Goal: Task Accomplishment & Management: Manage account settings

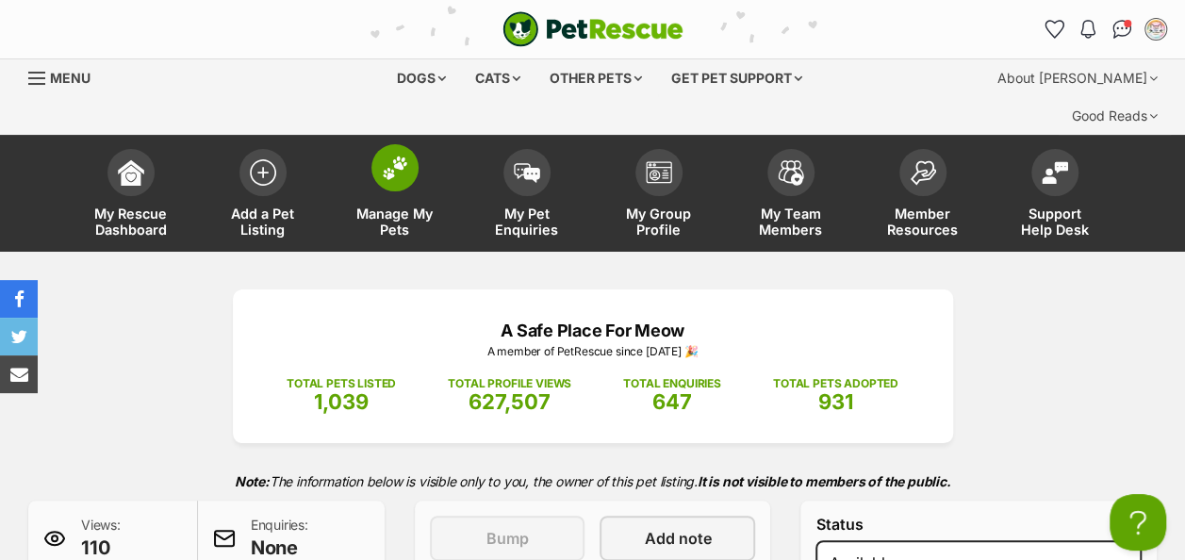
click at [396, 156] on img at bounding box center [395, 168] width 26 height 25
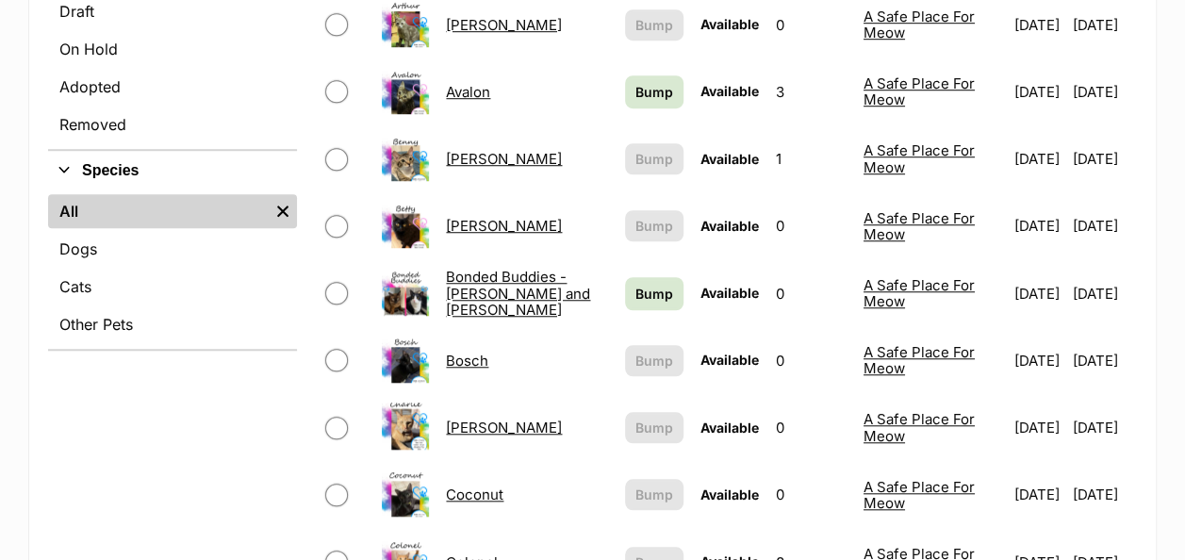
scroll to position [660, 0]
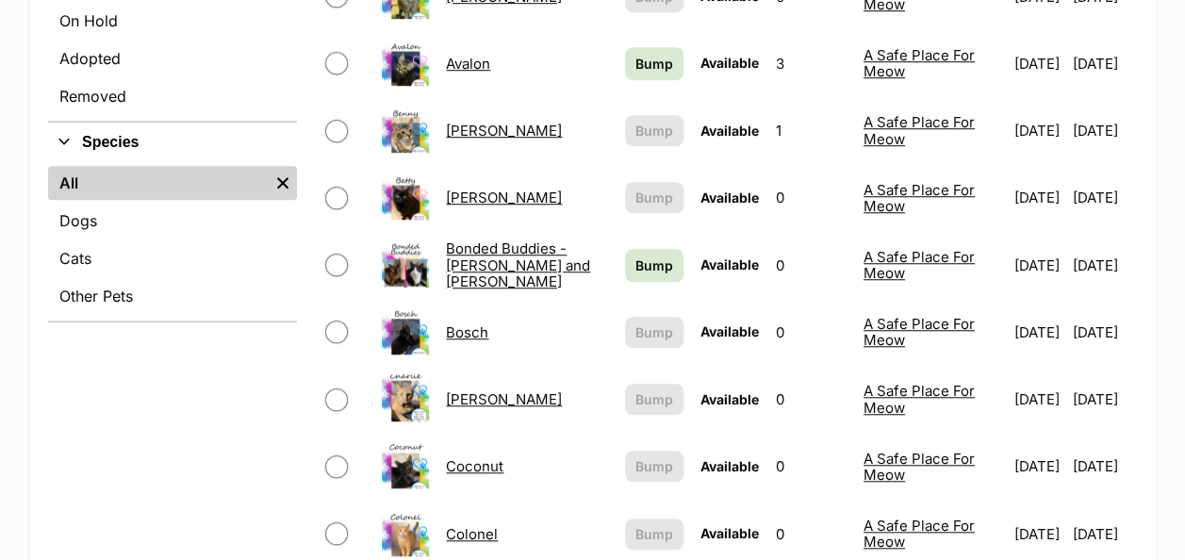
click at [450, 457] on link "Coconut" at bounding box center [475, 466] width 58 height 18
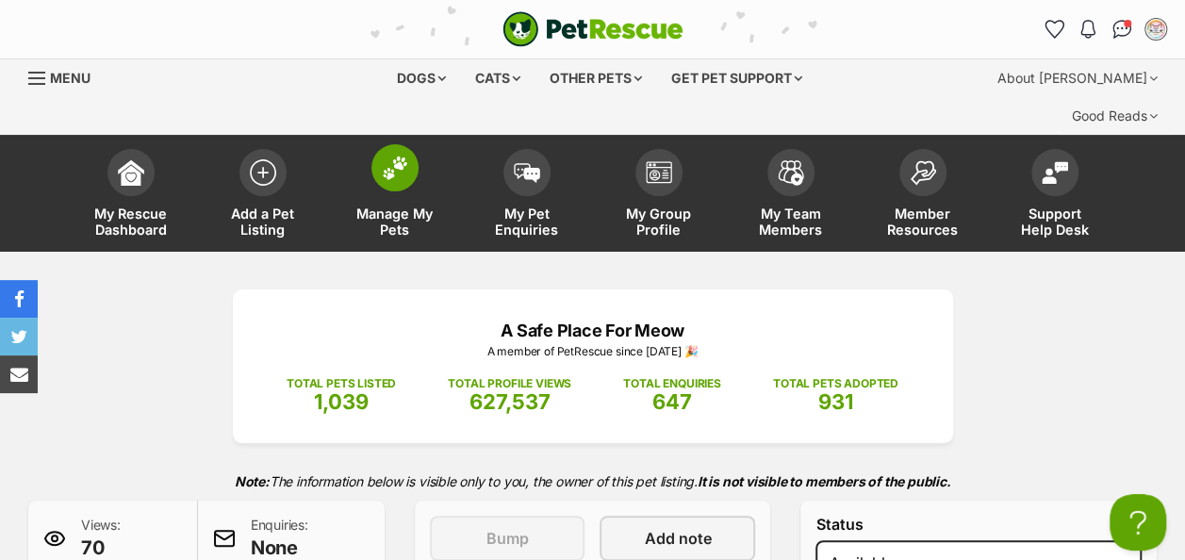
click at [404, 156] on img at bounding box center [395, 168] width 26 height 25
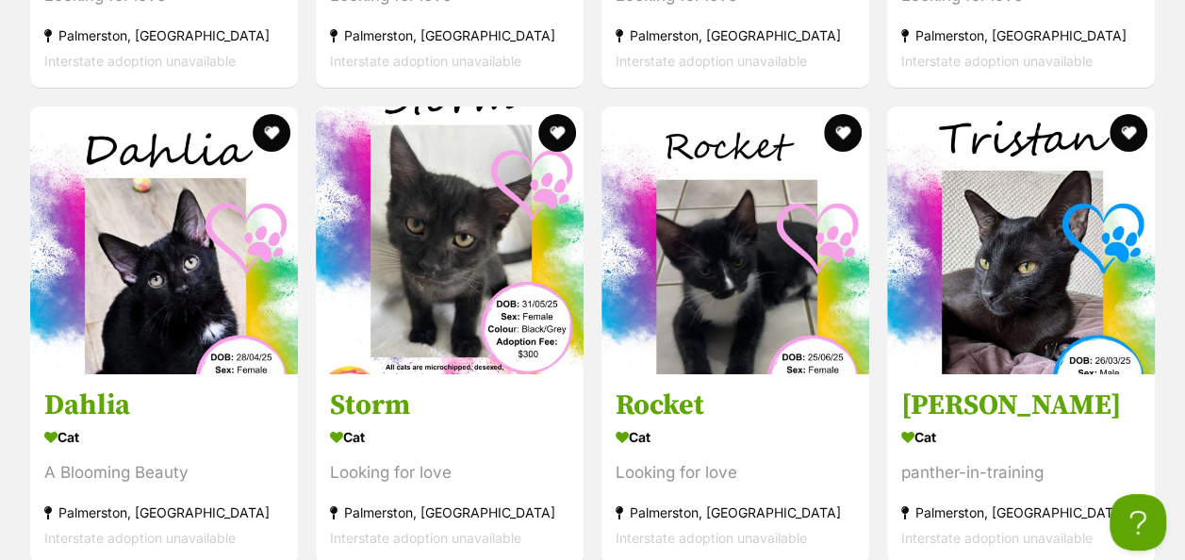
scroll to position [2451, 0]
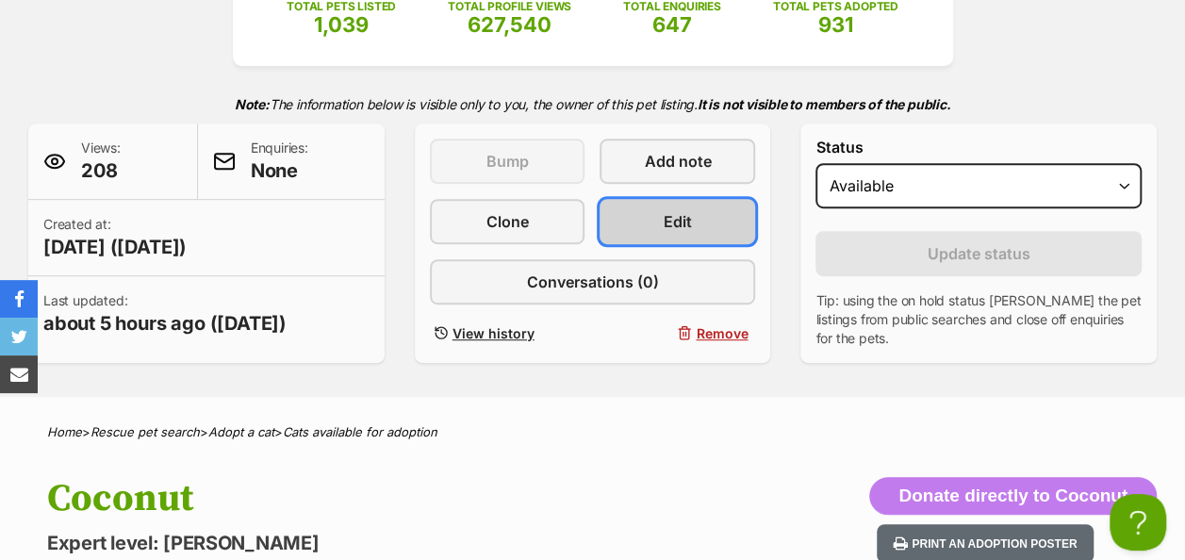
click at [650, 199] on link "Edit" at bounding box center [678, 221] width 156 height 45
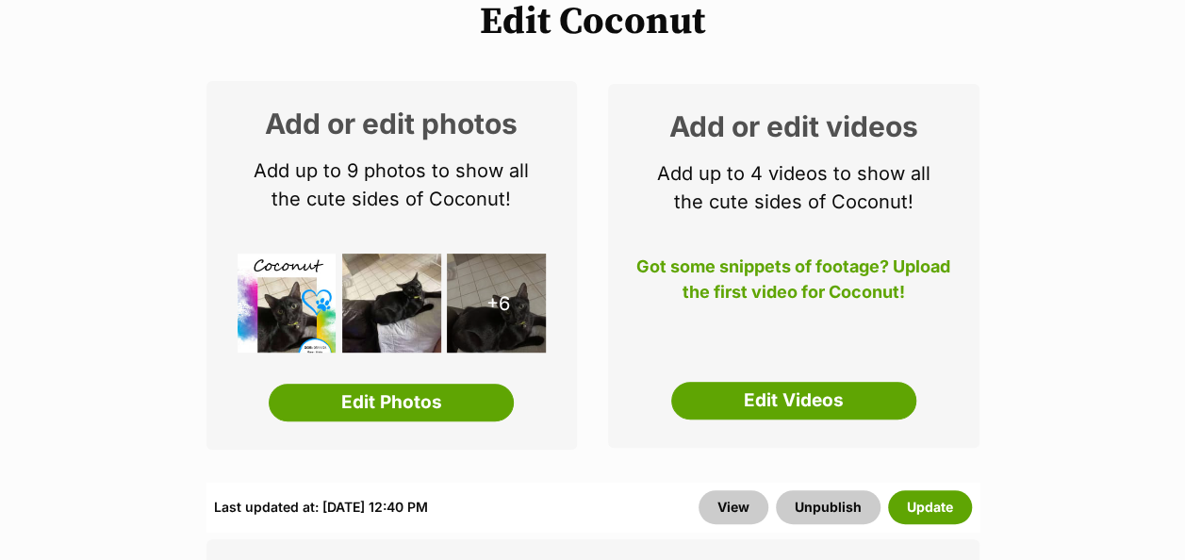
scroll to position [283, 0]
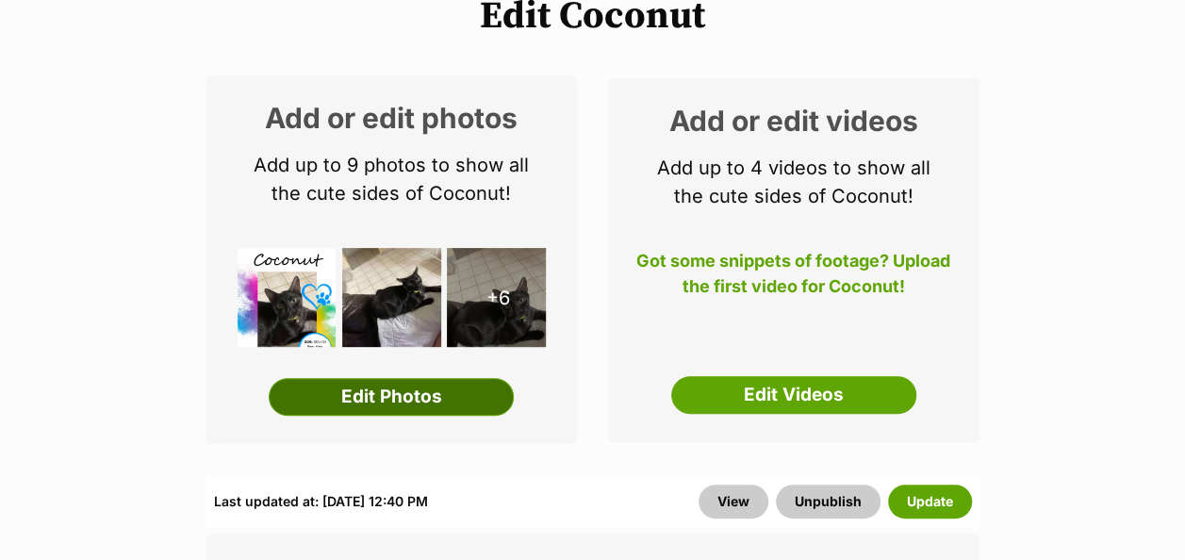
click at [386, 378] on link "Edit Photos" at bounding box center [391, 397] width 245 height 38
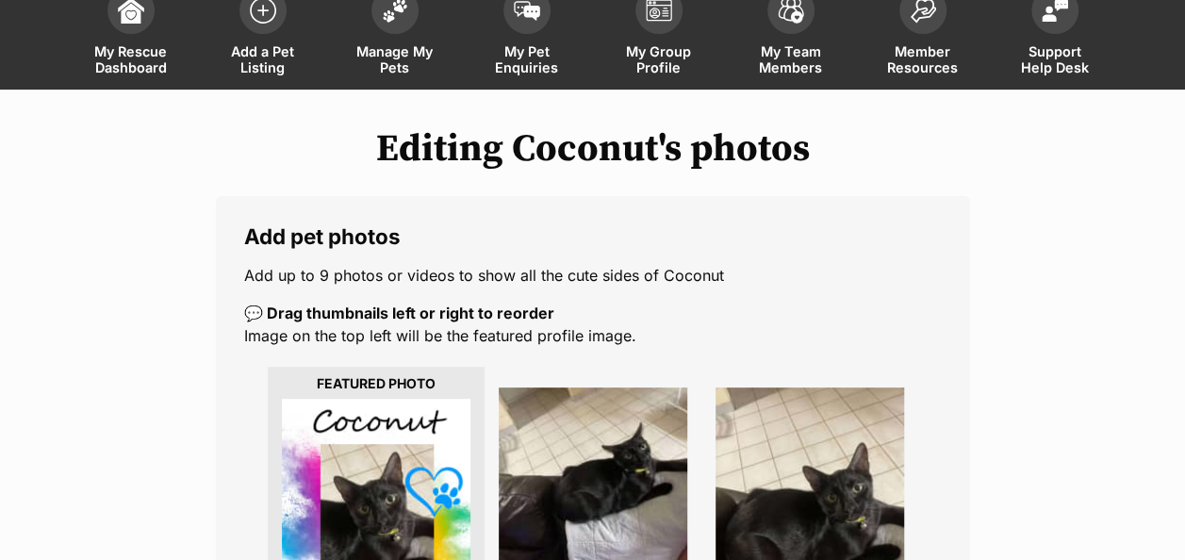
scroll to position [377, 0]
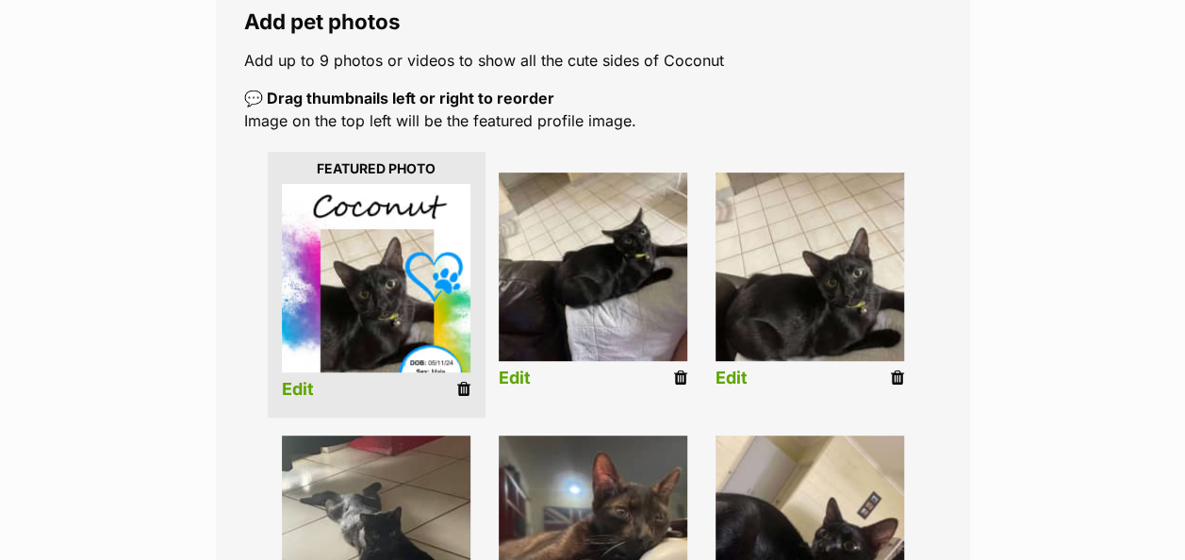
click at [460, 381] on icon at bounding box center [463, 389] width 13 height 17
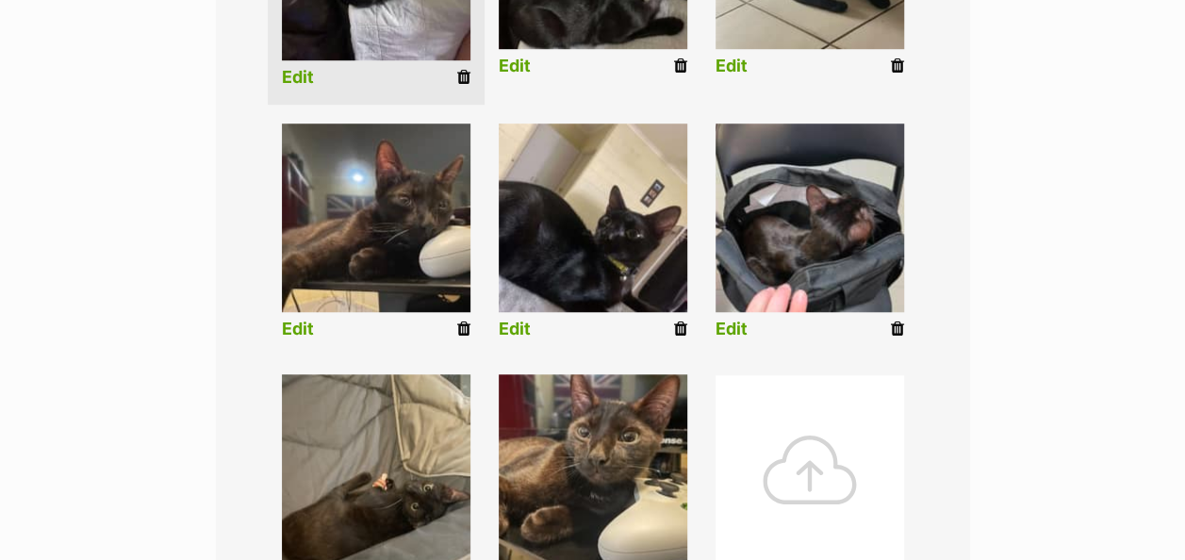
scroll to position [660, 0]
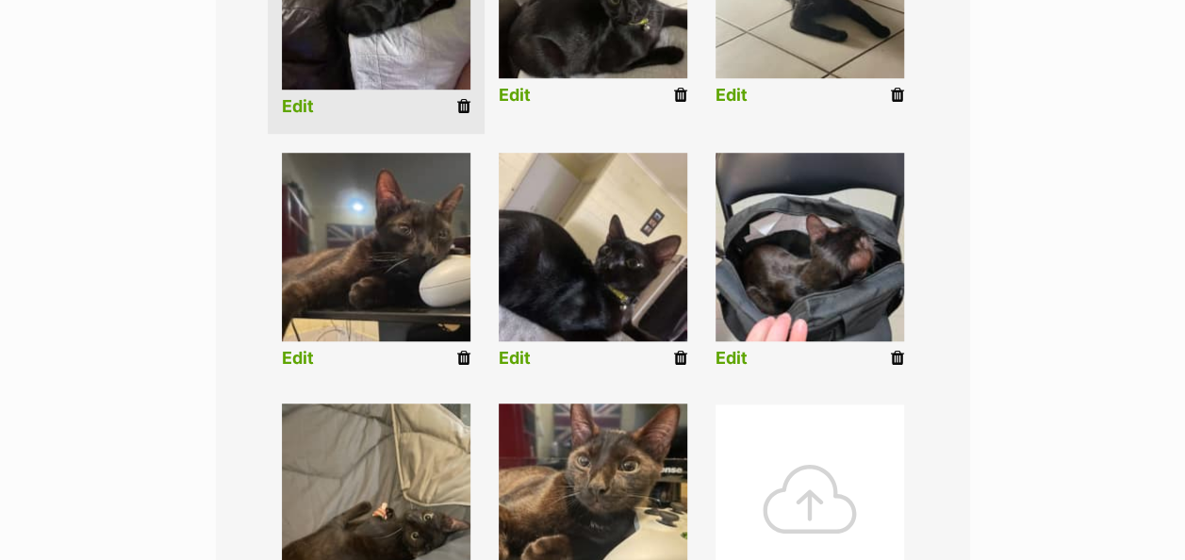
click at [457, 350] on icon at bounding box center [463, 358] width 13 height 17
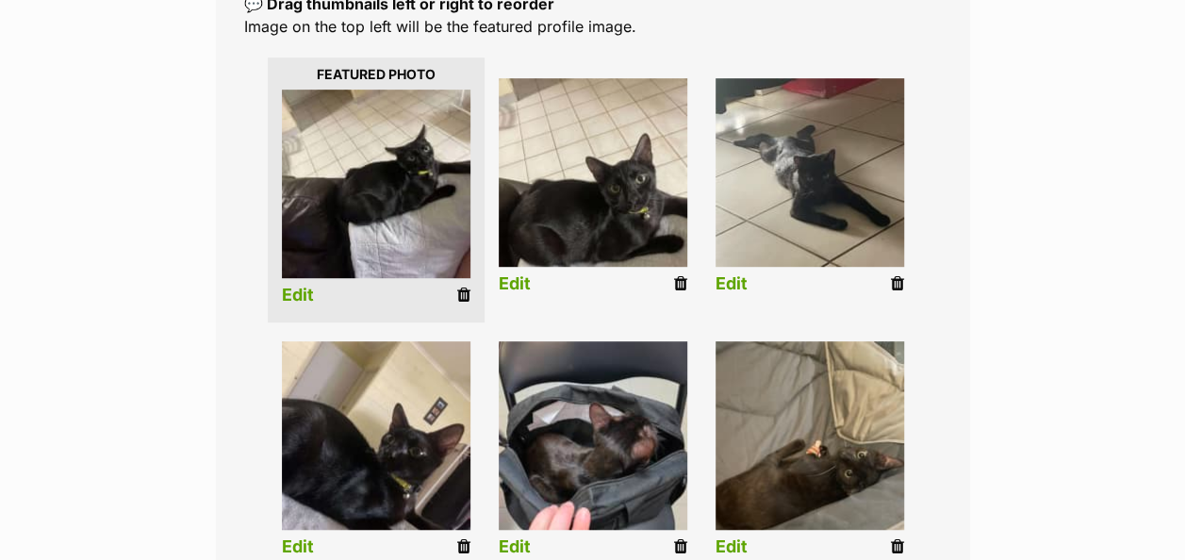
scroll to position [471, 0]
click at [461, 287] on icon at bounding box center [463, 295] width 13 height 17
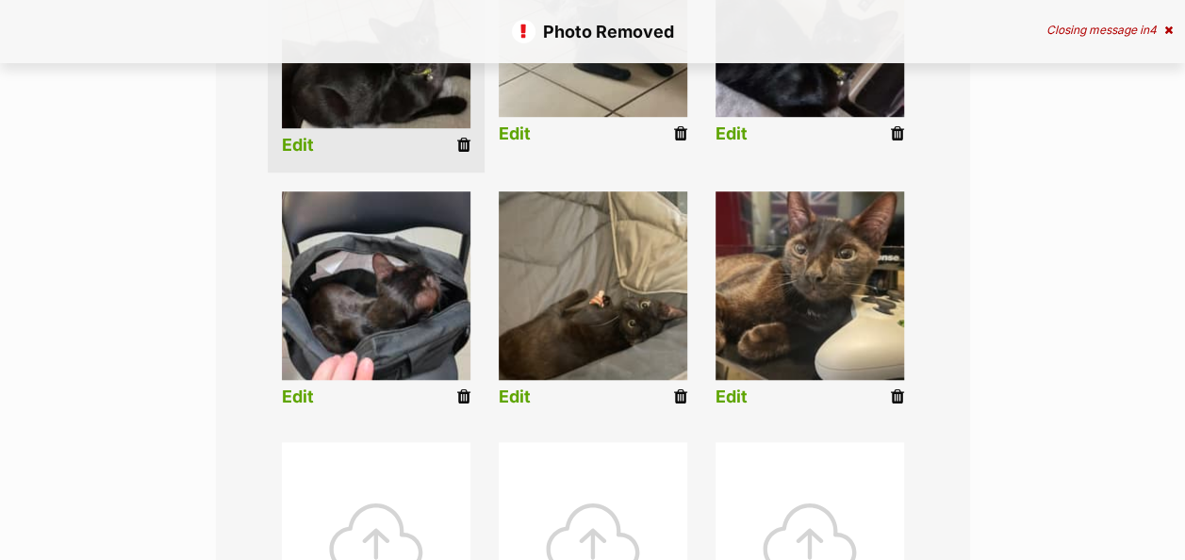
scroll to position [754, 0]
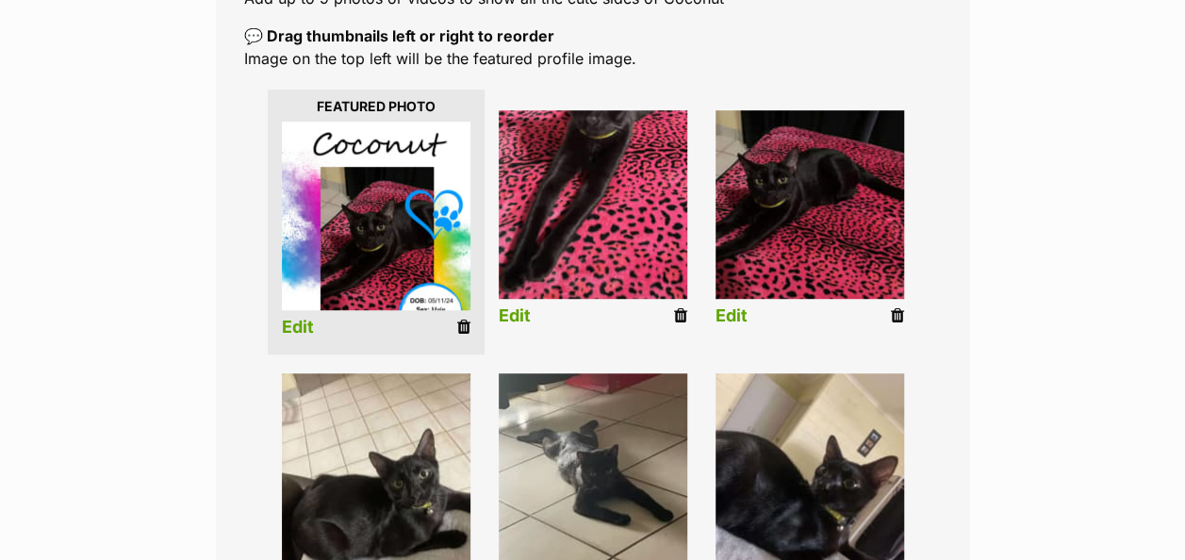
scroll to position [911, 0]
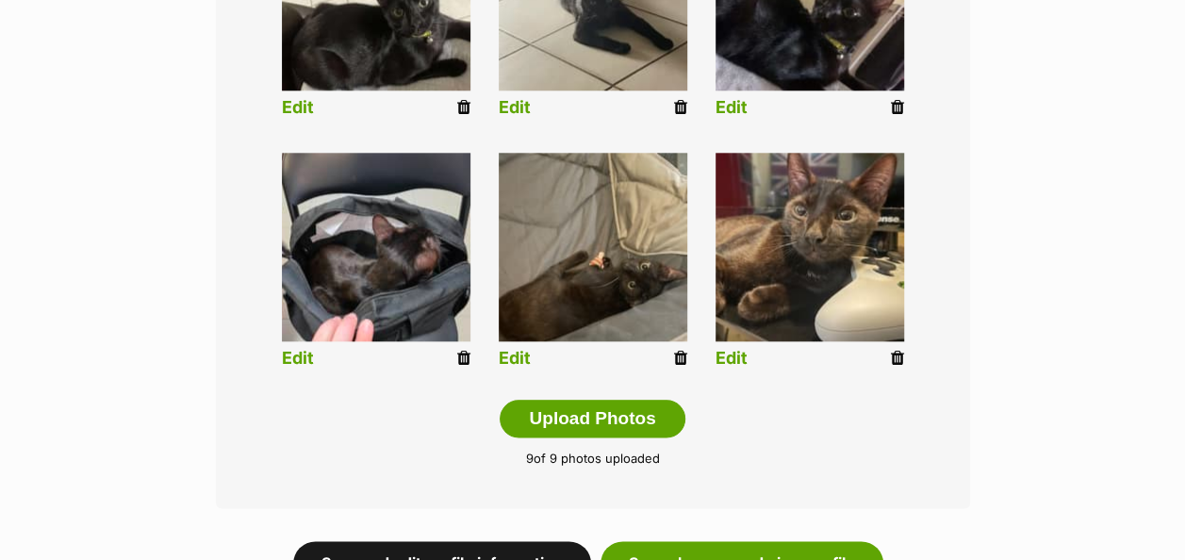
click at [514, 541] on link "Save and edit profile information" at bounding box center [442, 562] width 298 height 43
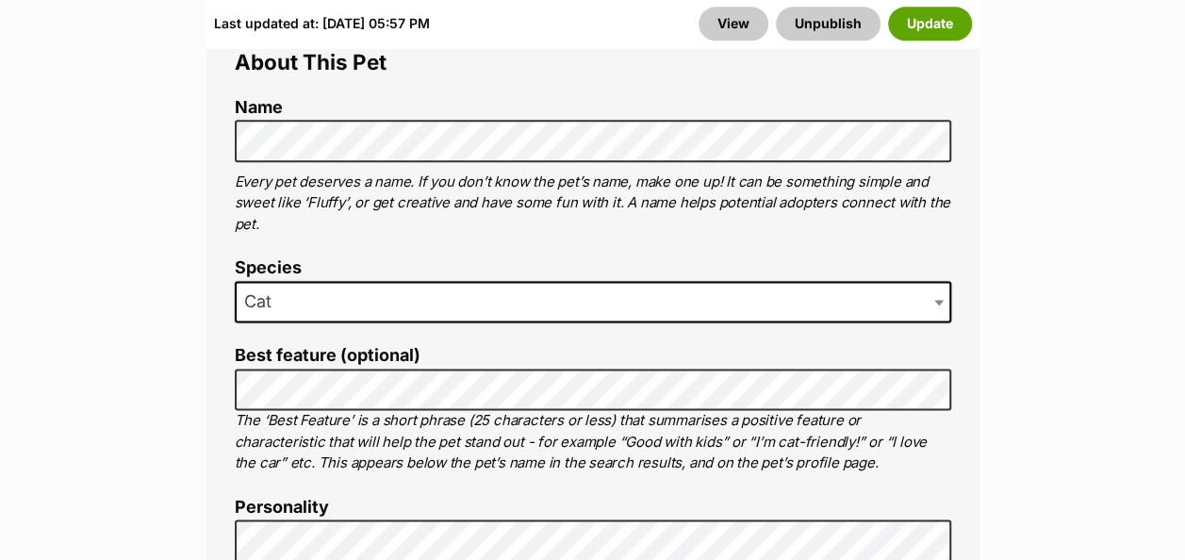
scroll to position [1320, 0]
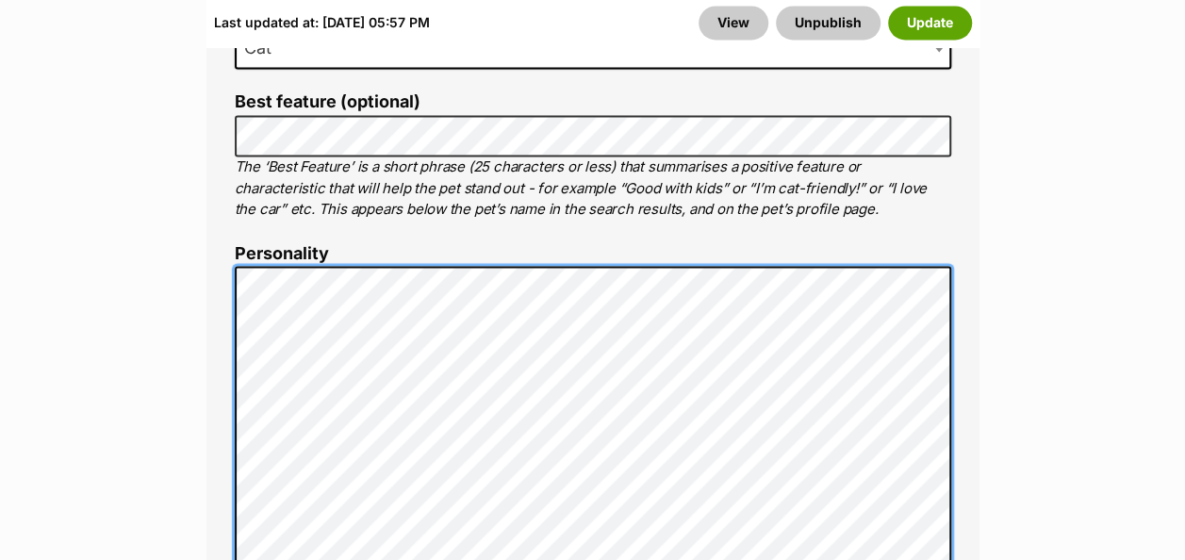
scroll to position [1414, 0]
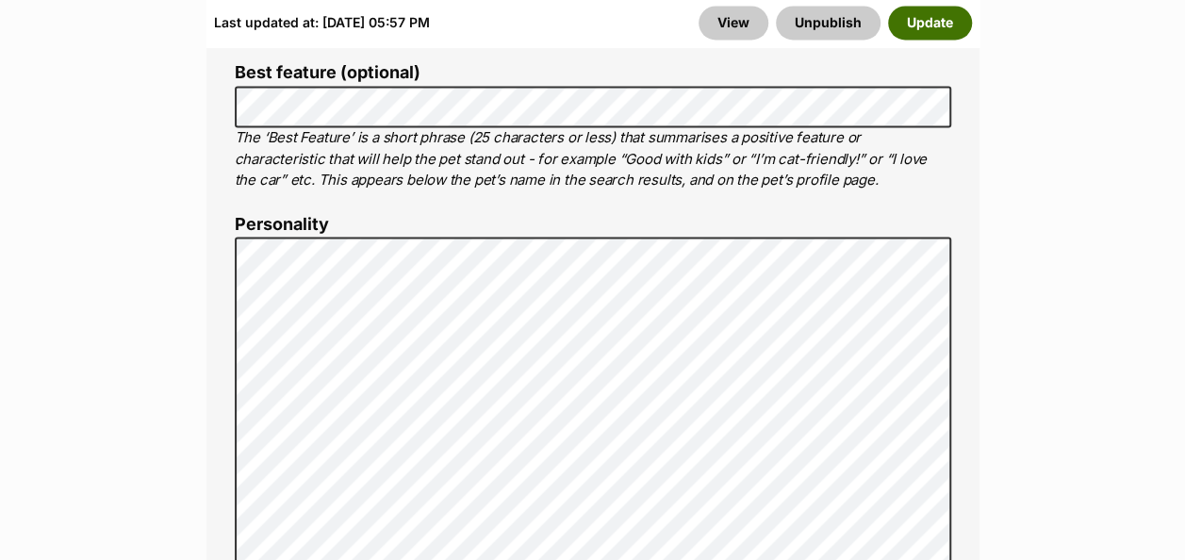
click at [918, 29] on button "Update" at bounding box center [930, 24] width 84 height 34
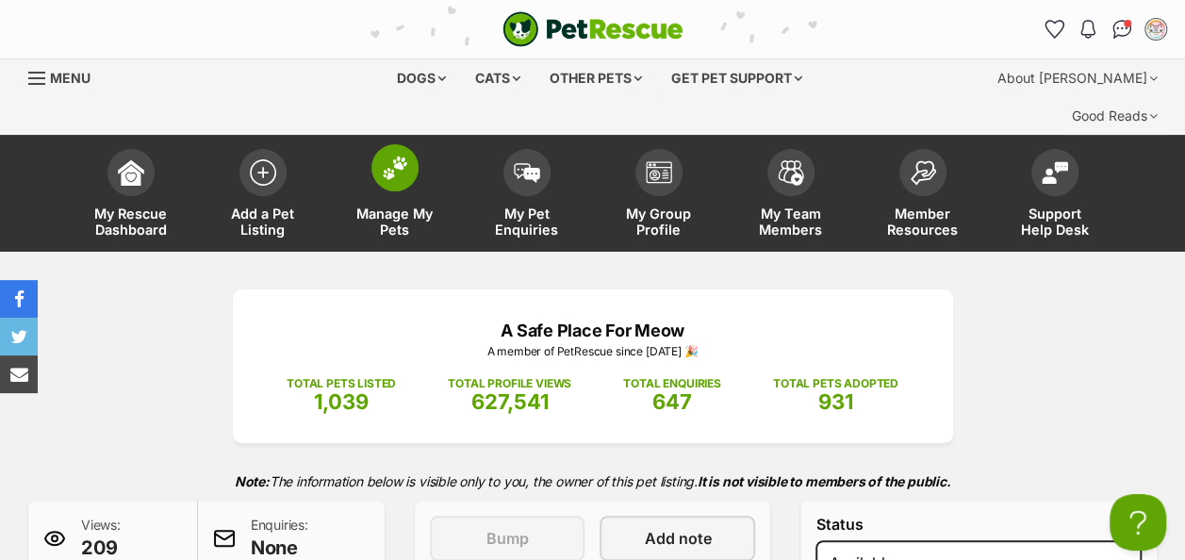
click at [403, 156] on img at bounding box center [395, 168] width 26 height 25
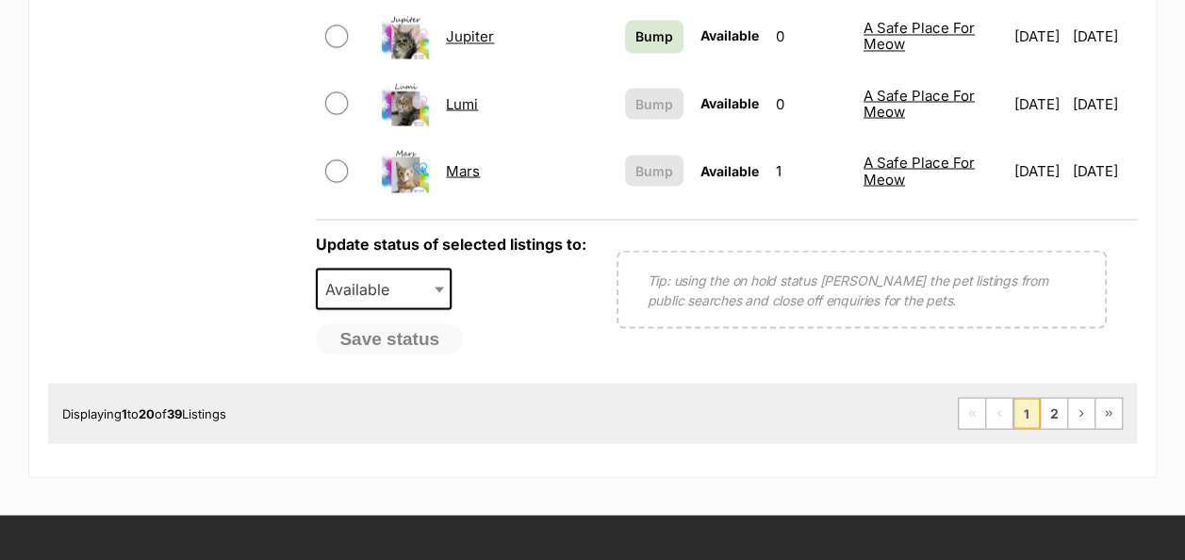
scroll to position [1697, 0]
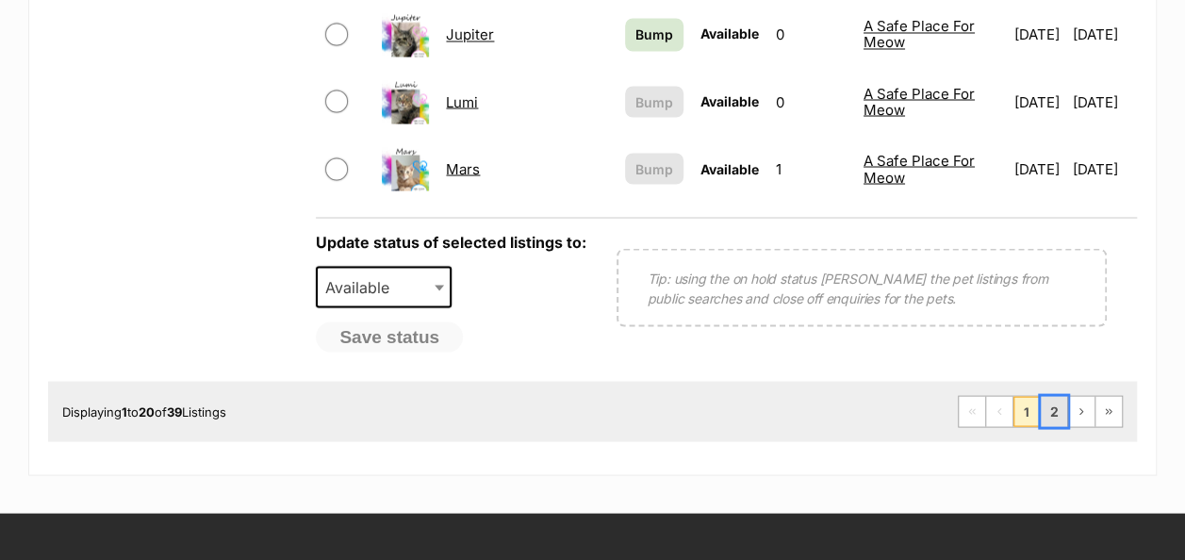
click at [1048, 396] on link "2" at bounding box center [1054, 411] width 26 height 30
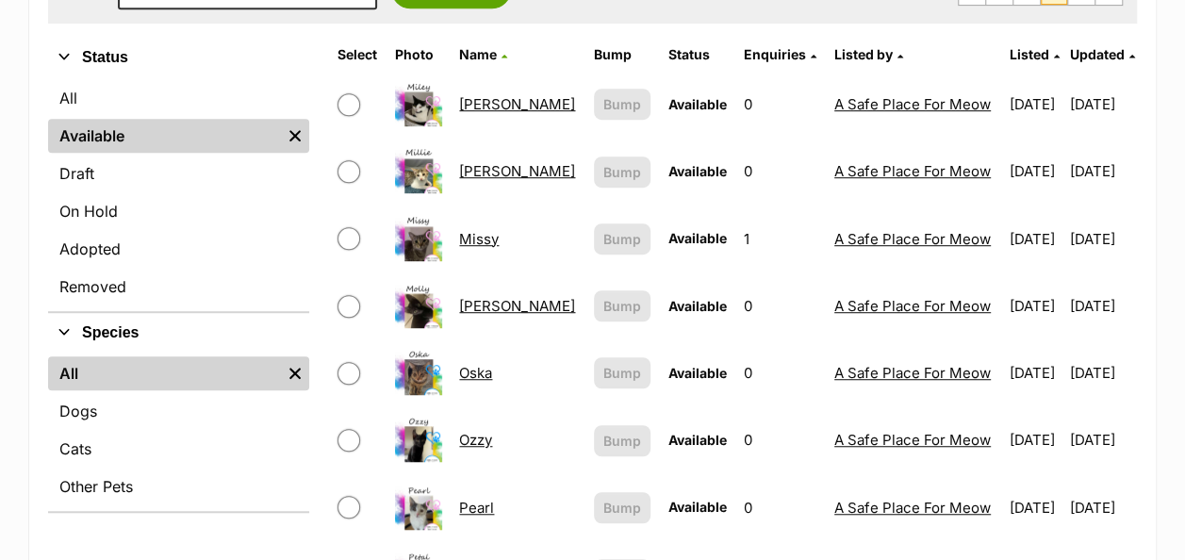
scroll to position [471, 0]
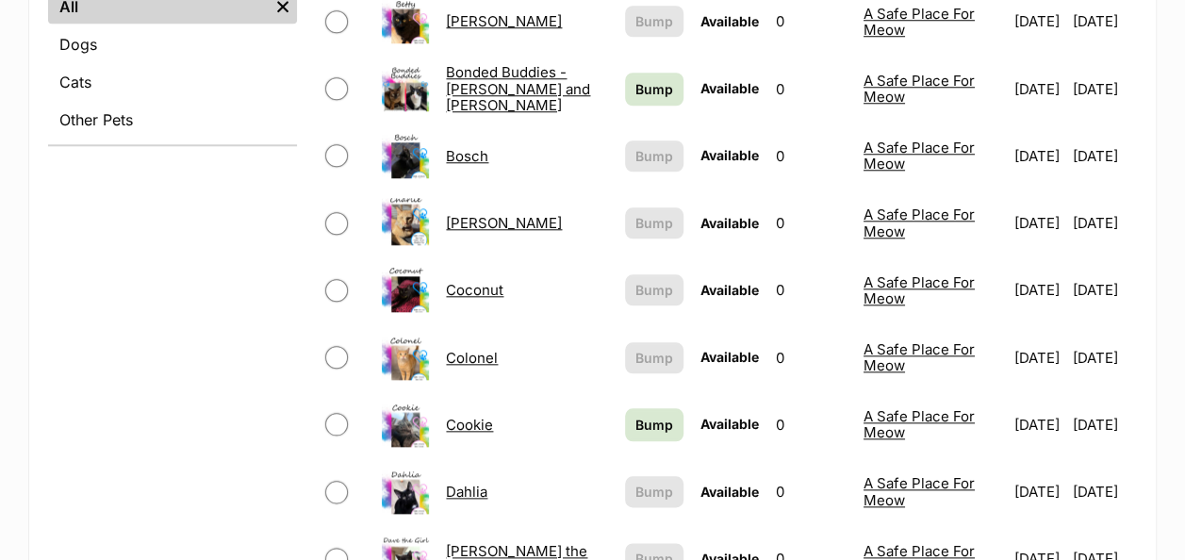
scroll to position [848, 0]
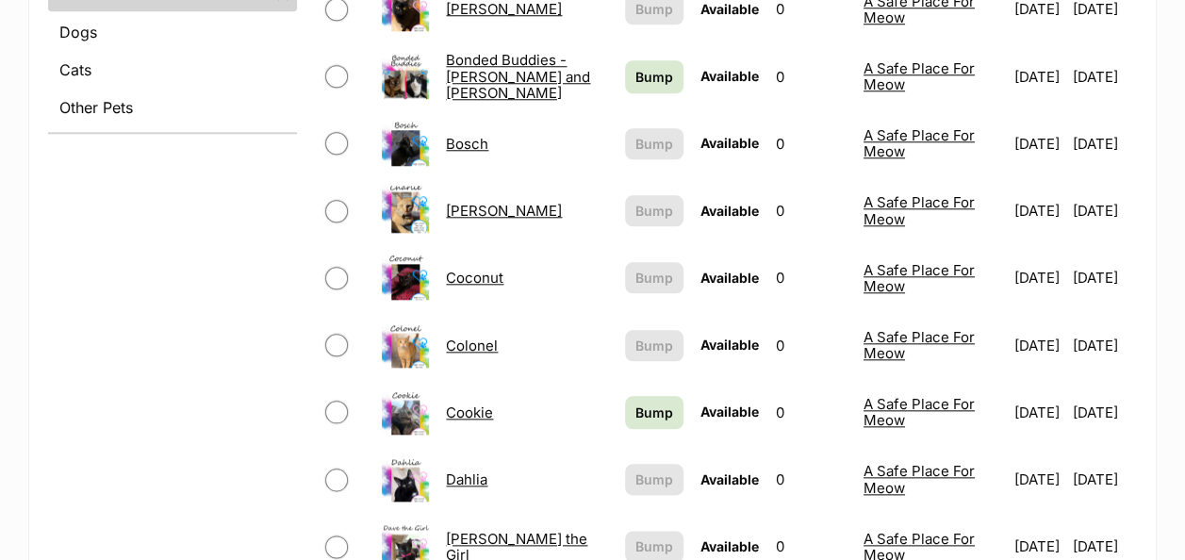
click at [462, 269] on link "Coconut" at bounding box center [475, 278] width 58 height 18
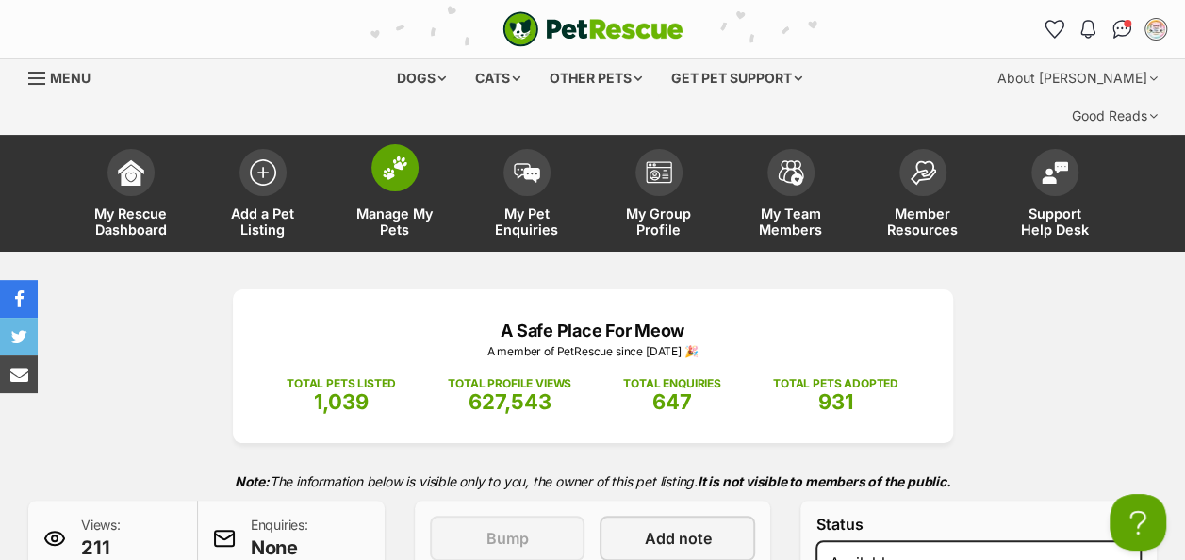
click at [398, 156] on img at bounding box center [395, 168] width 26 height 25
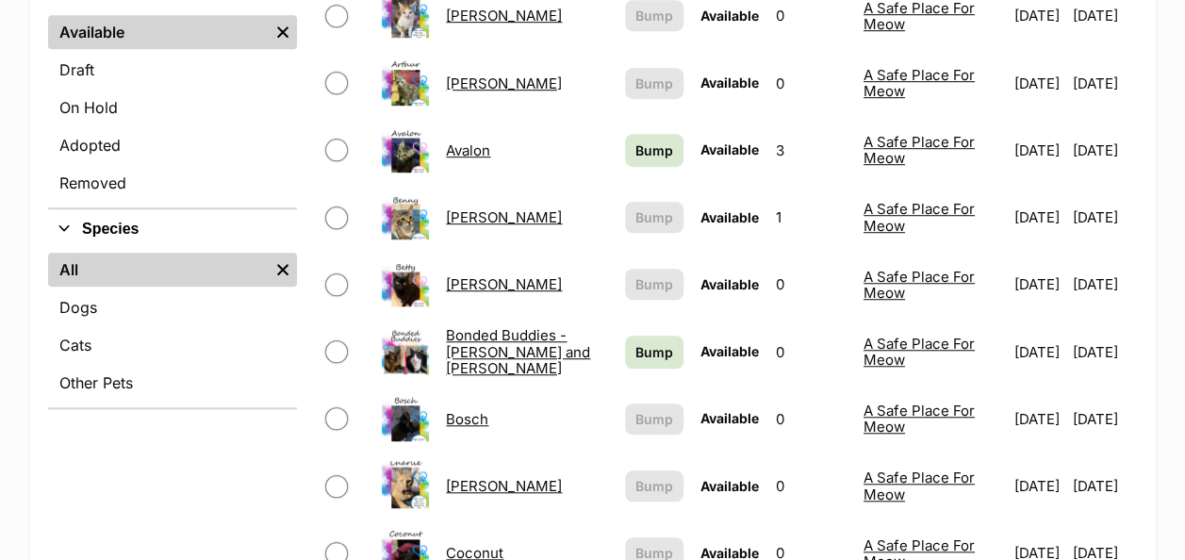
scroll to position [754, 0]
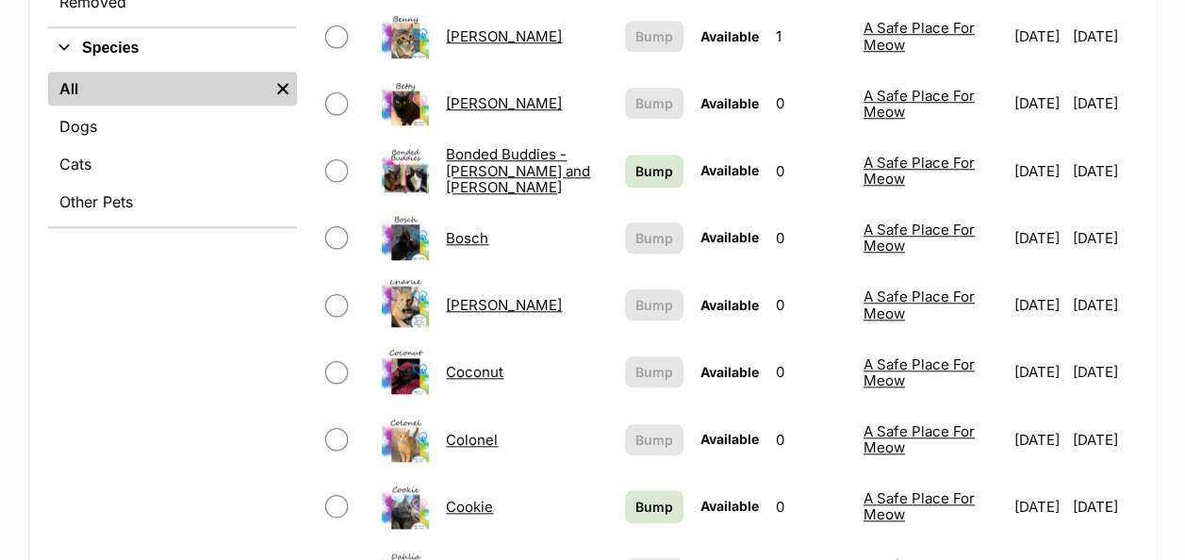
click at [474, 363] on link "Coconut" at bounding box center [475, 372] width 58 height 18
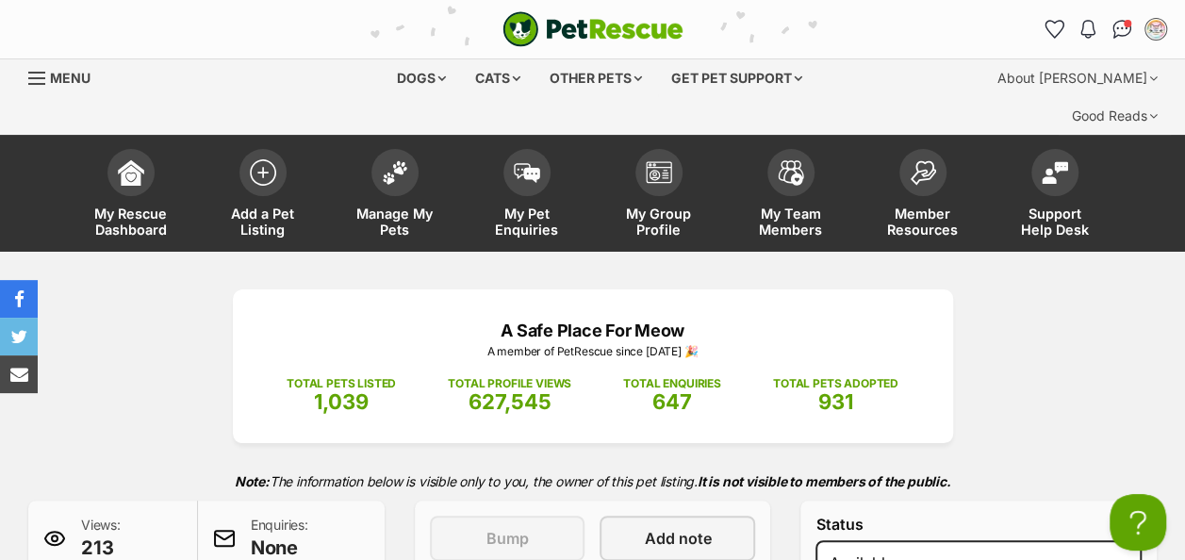
drag, startPoint x: 445, startPoint y: 0, endPoint x: 1117, endPoint y: 327, distance: 747.5
click at [1121, 328] on div "A Safe Place For Meow A member of PetRescue since [DATE] 🎉 TOTAL PETS LISTED 1,…" at bounding box center [592, 514] width 1185 height 451
click at [387, 156] on img at bounding box center [395, 168] width 26 height 25
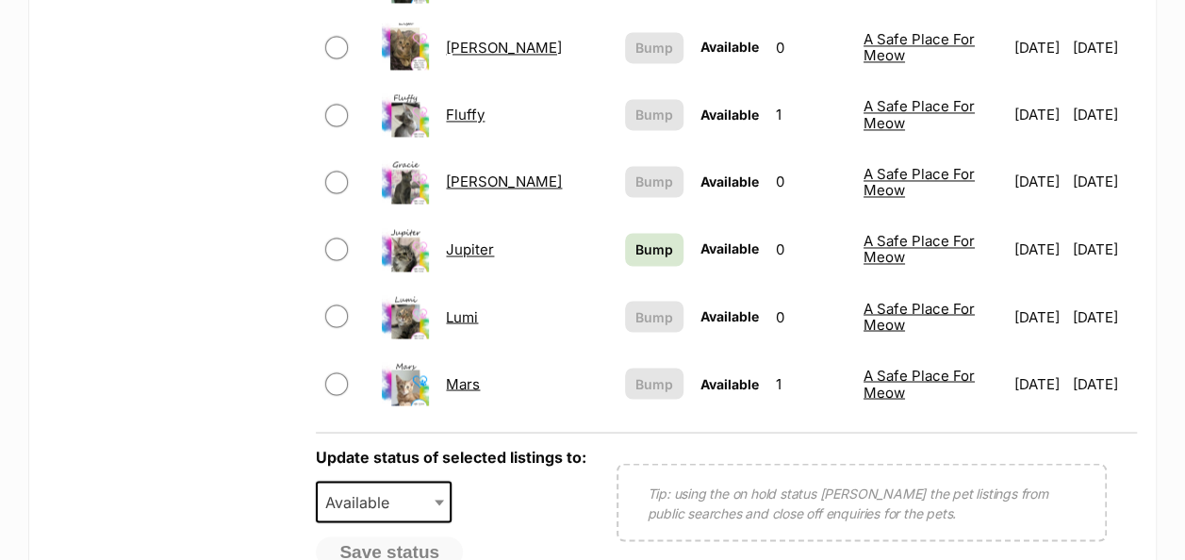
scroll to position [1508, 0]
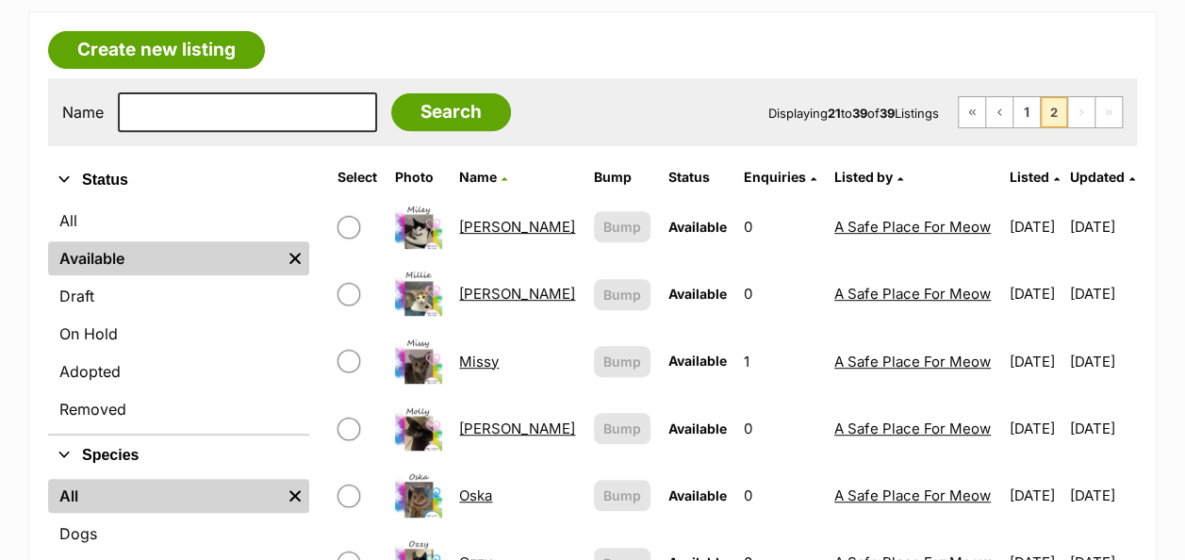
scroll to position [377, 0]
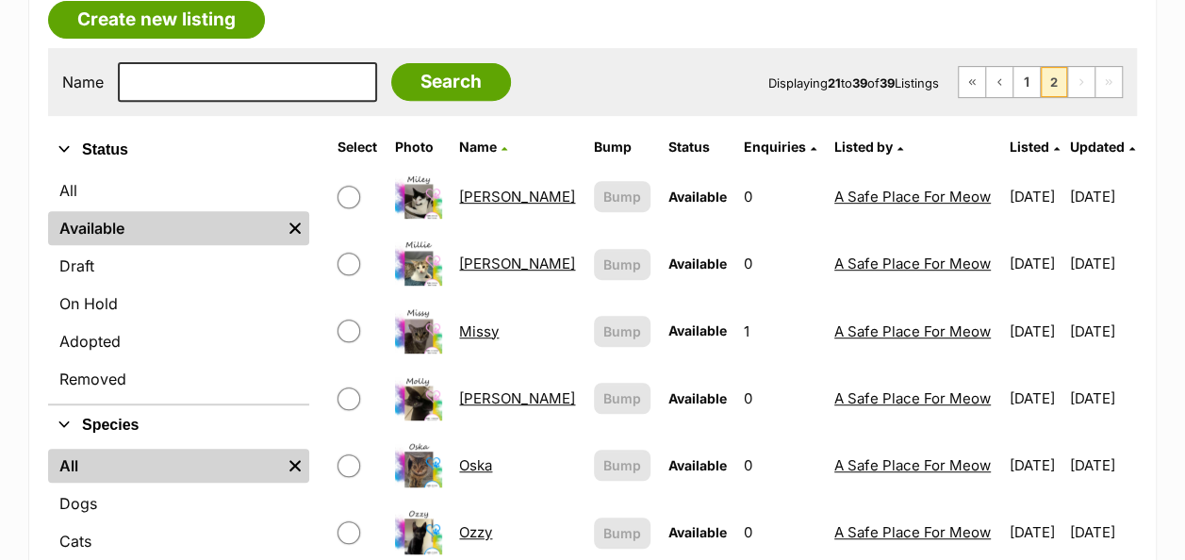
click at [481, 389] on link "Molly" at bounding box center [517, 398] width 116 height 18
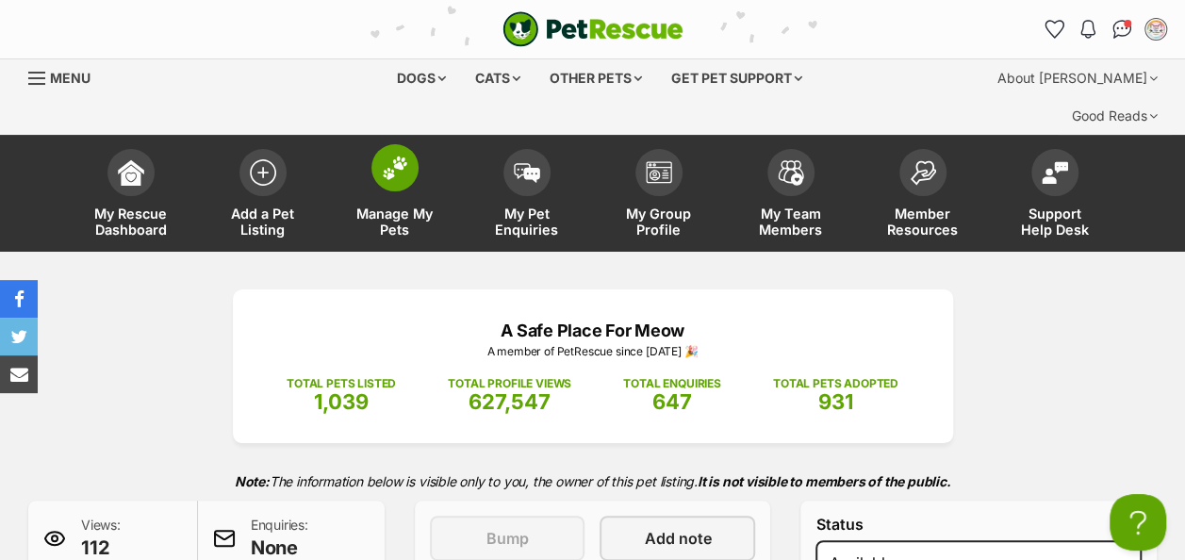
click at [391, 156] on img at bounding box center [395, 168] width 26 height 25
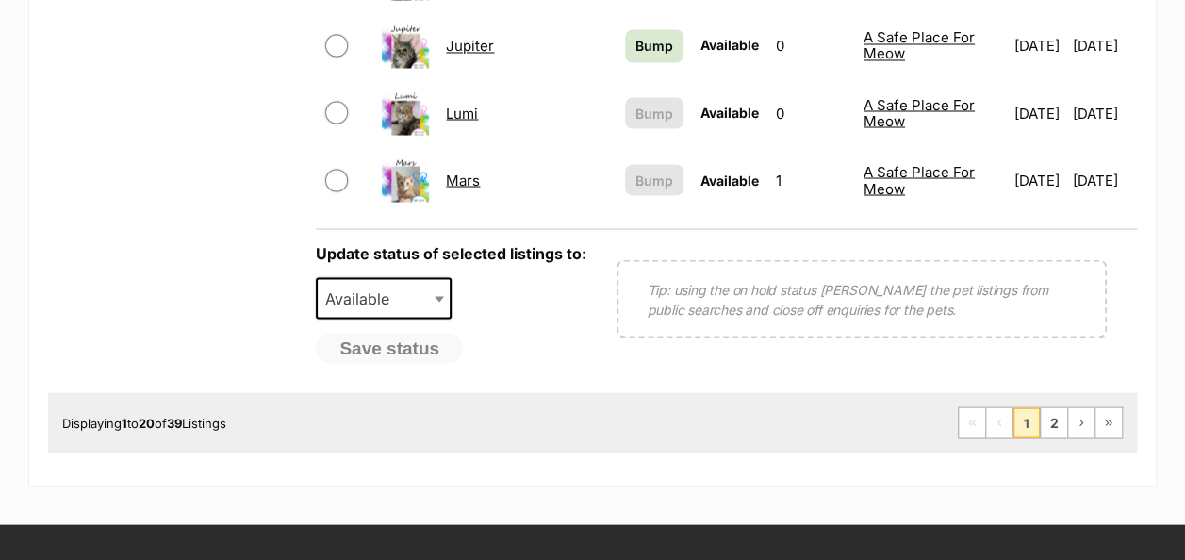
scroll to position [1697, 0]
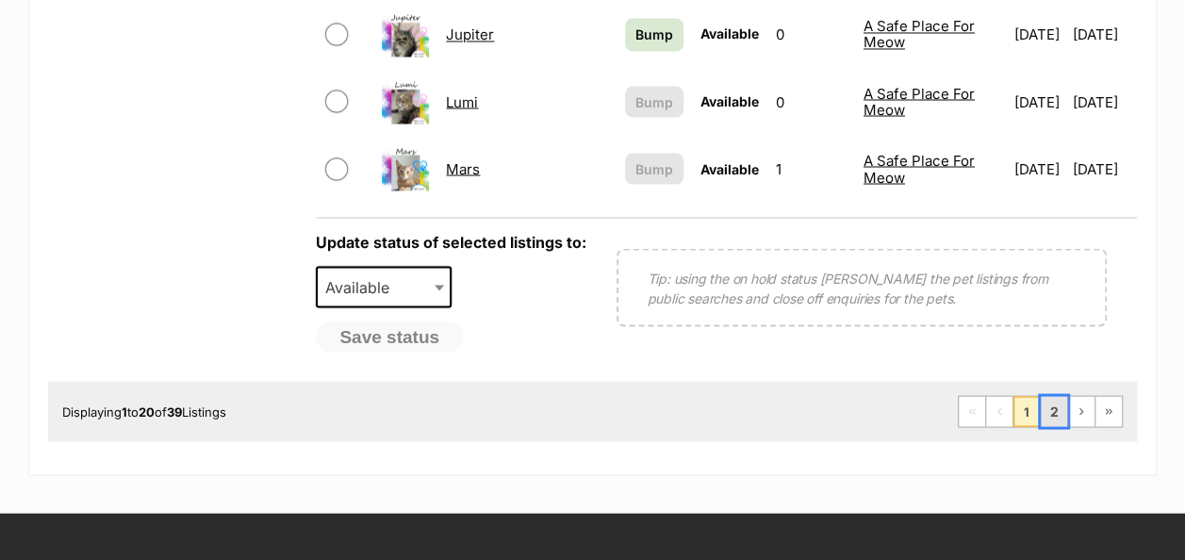
click at [1050, 396] on link "2" at bounding box center [1054, 411] width 26 height 30
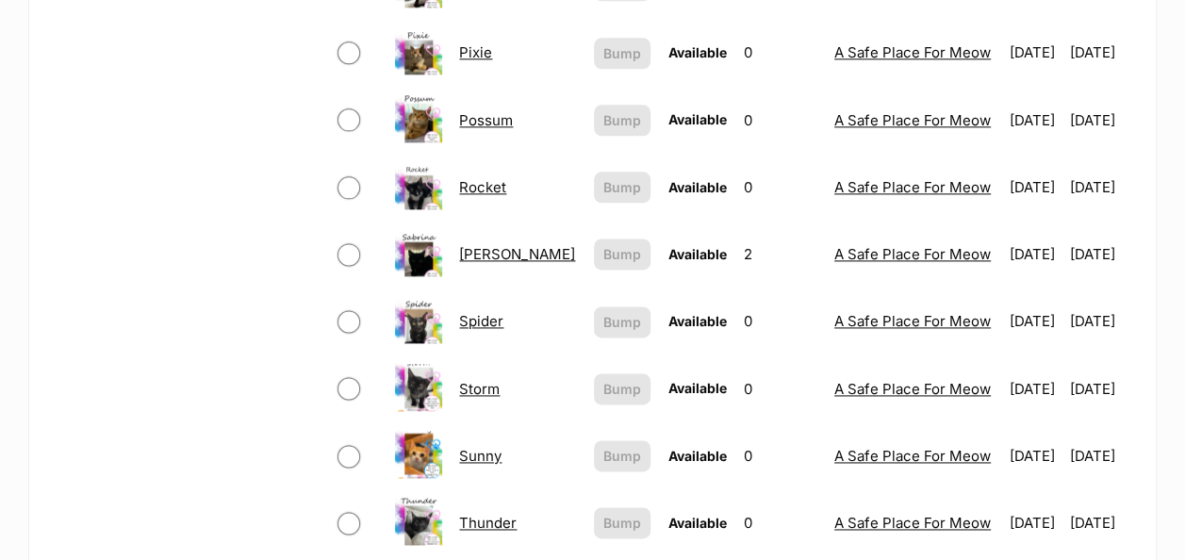
scroll to position [1131, 0]
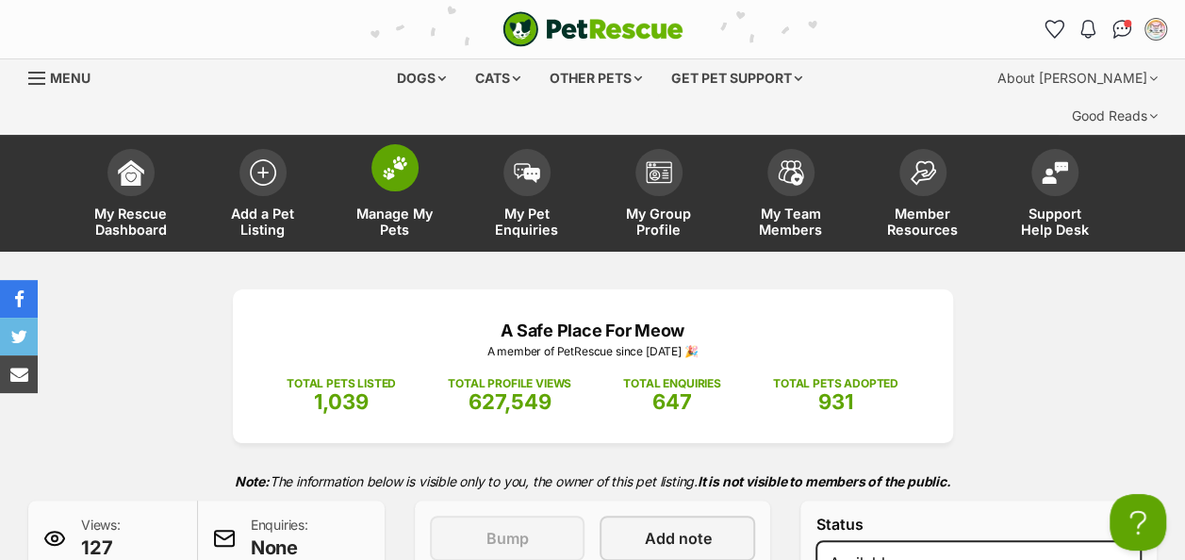
click at [390, 156] on img at bounding box center [395, 168] width 26 height 25
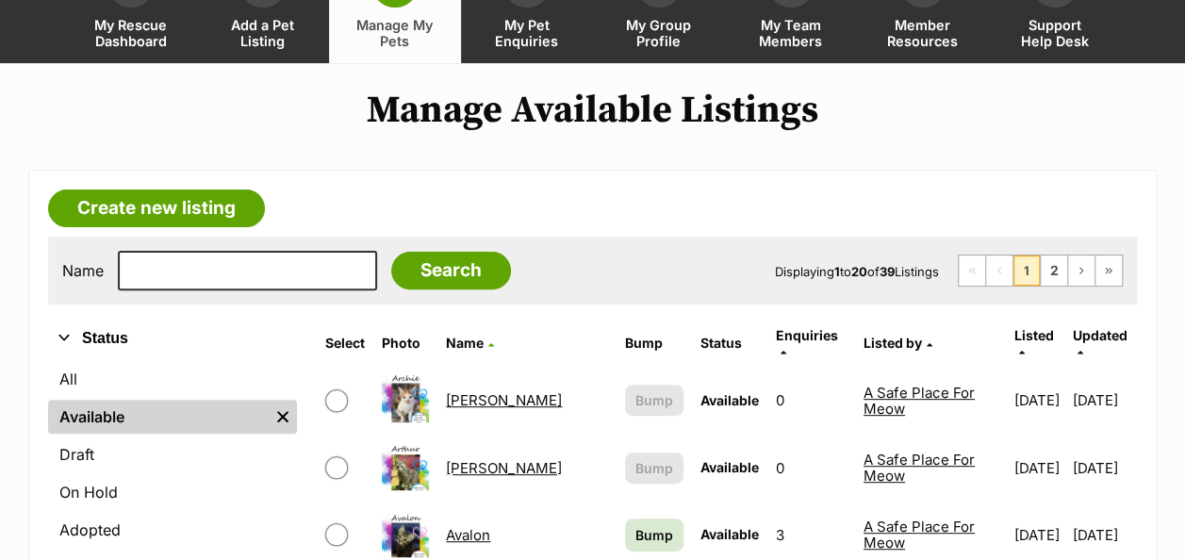
scroll to position [283, 0]
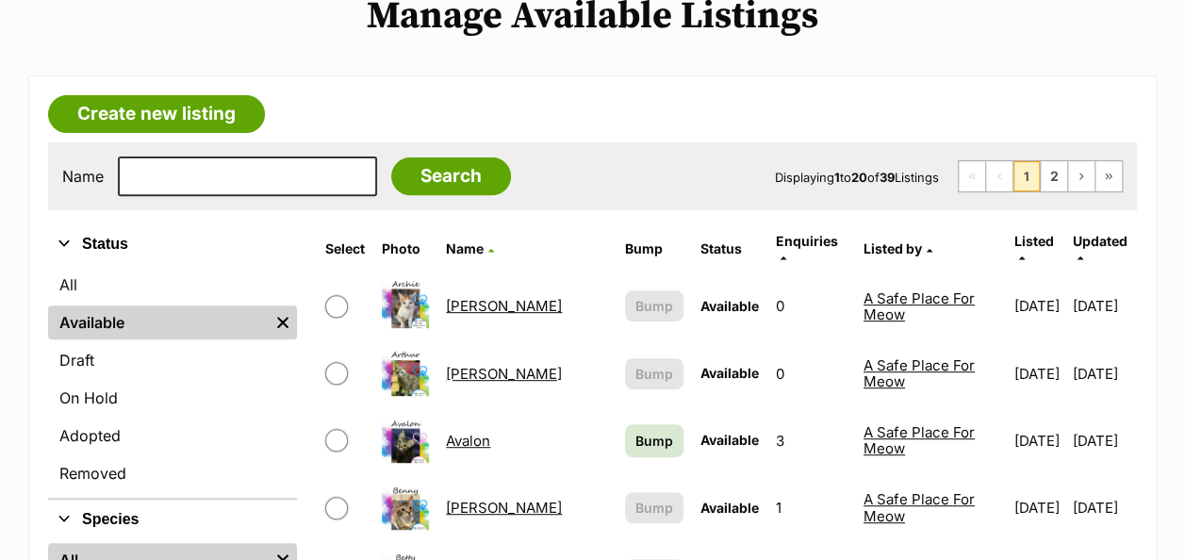
click at [460, 365] on link "[PERSON_NAME]" at bounding box center [504, 374] width 116 height 18
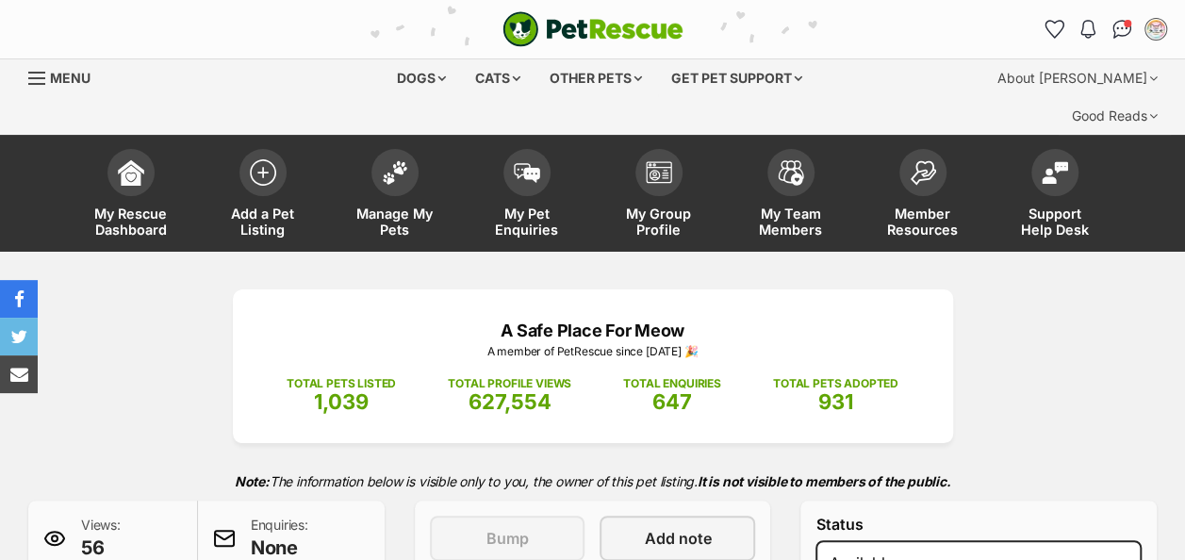
click at [1113, 369] on div "A Safe Place For Meow A member of PetRescue since 2019 🎉 TOTAL PETS LISTED 1,03…" at bounding box center [592, 514] width 1185 height 451
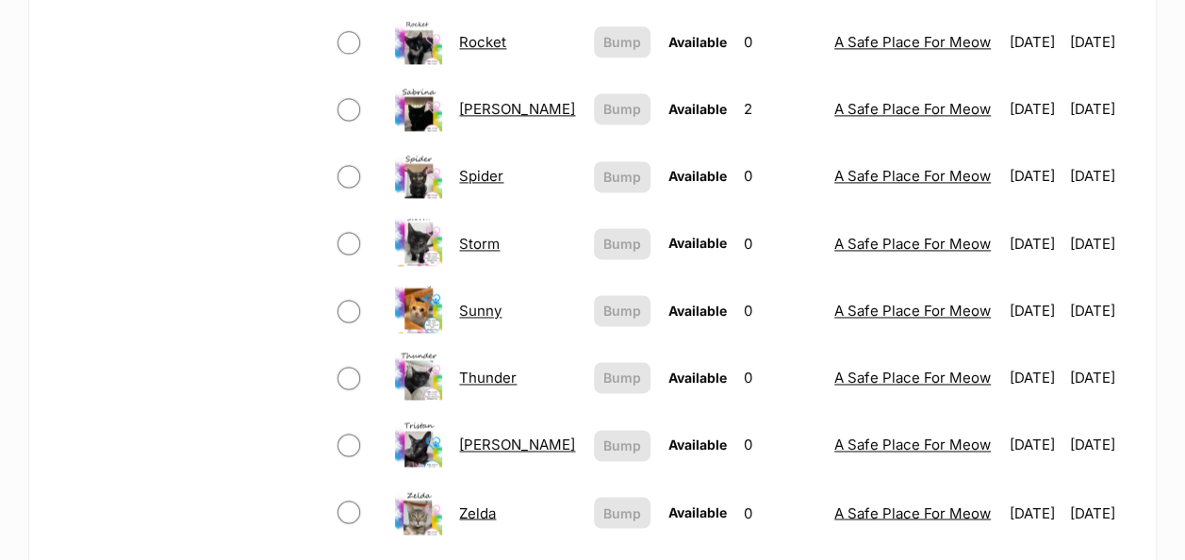
scroll to position [1508, 0]
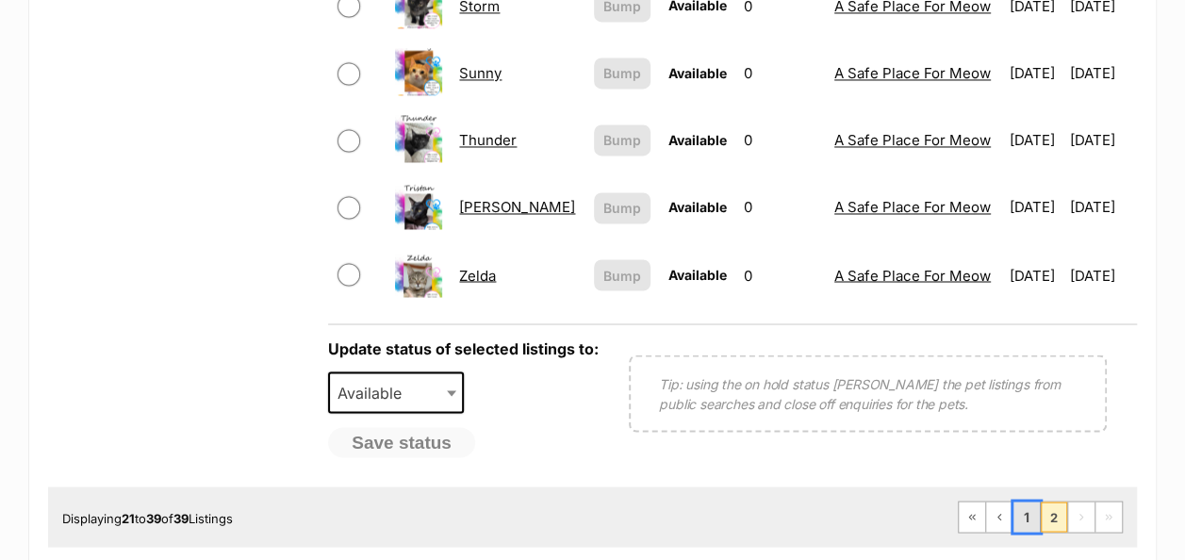
click at [1022, 502] on link "1" at bounding box center [1026, 517] width 26 height 30
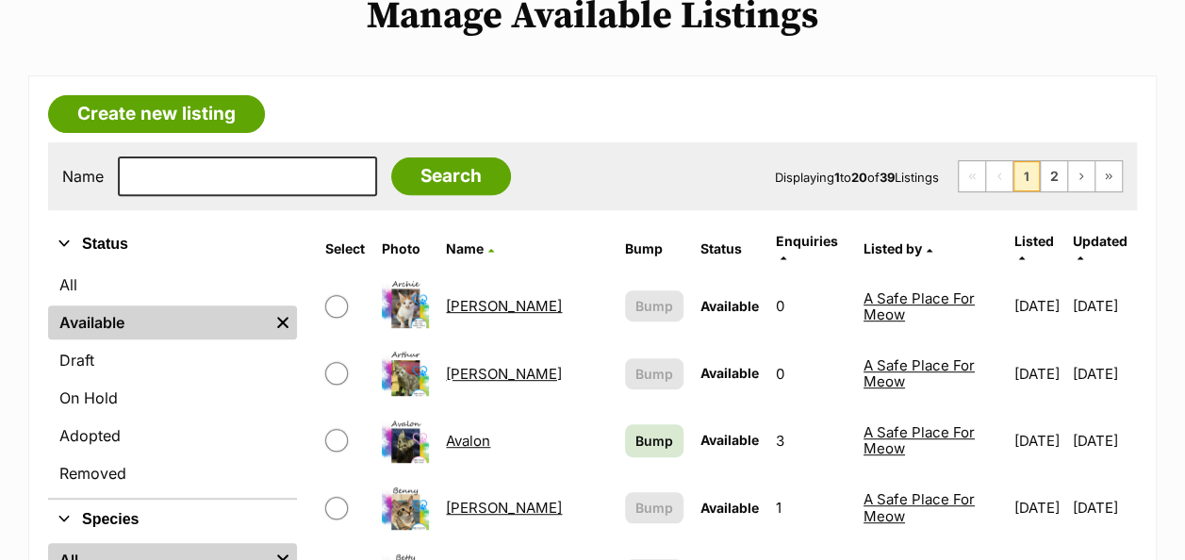
scroll to position [566, 0]
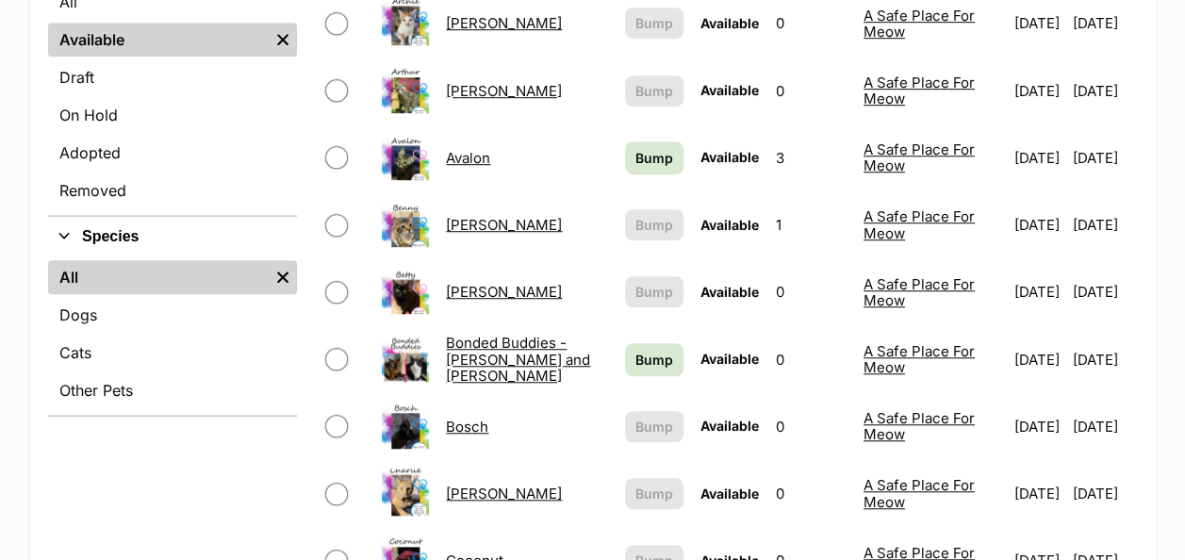
click at [471, 216] on link "[PERSON_NAME]" at bounding box center [504, 225] width 116 height 18
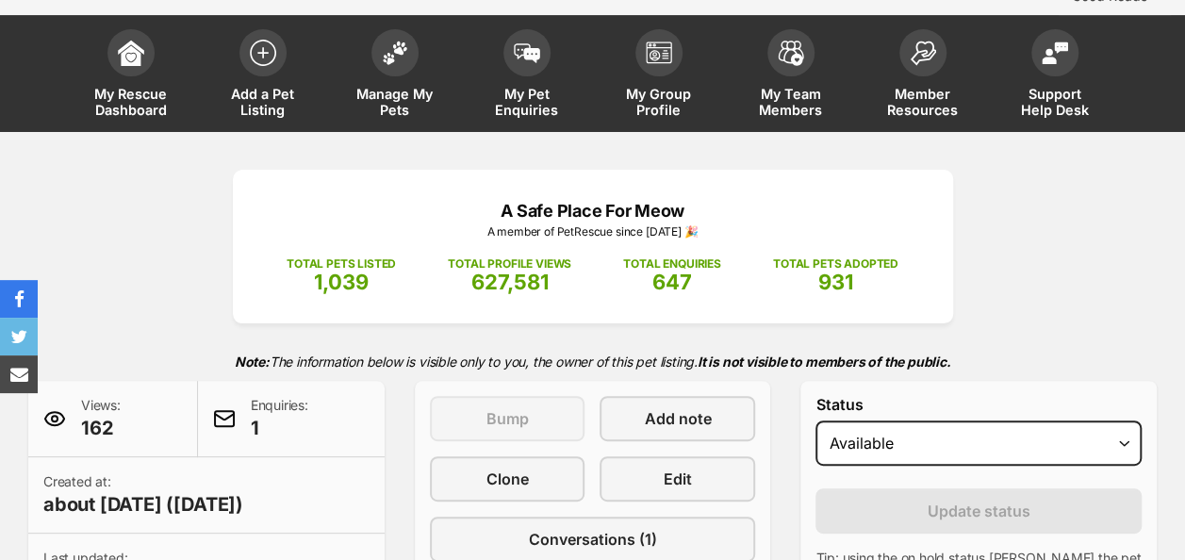
scroll to position [189, 0]
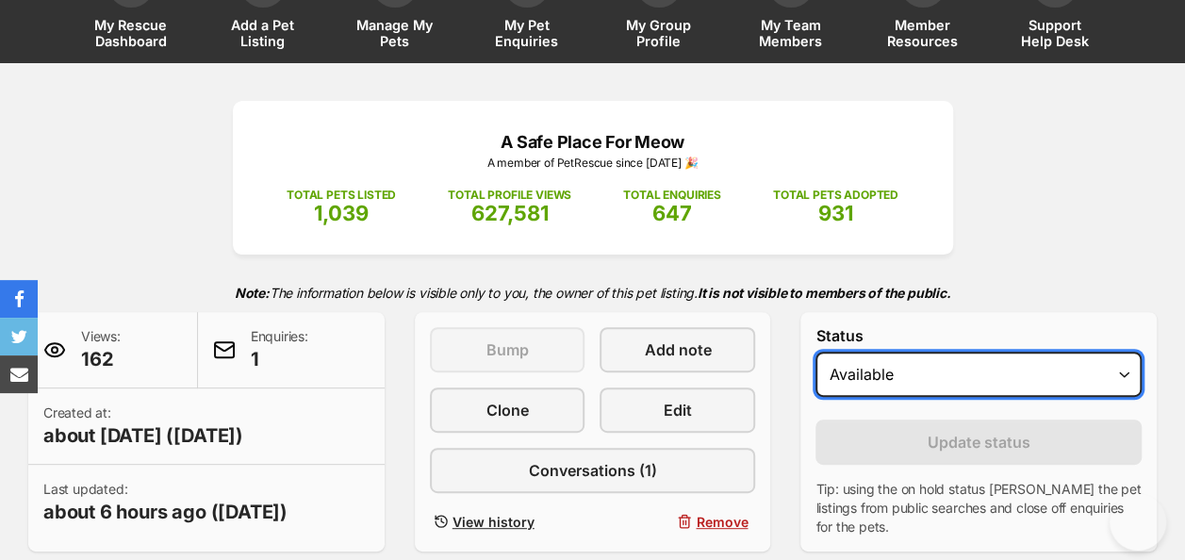
click at [946, 352] on select "Draft - not available as listing has enquires Available On hold Adopted" at bounding box center [978, 374] width 326 height 45
select select "rehomed"
click at [815, 352] on select "Draft - not available as listing has enquires Available On hold Adopted" at bounding box center [978, 374] width 326 height 45
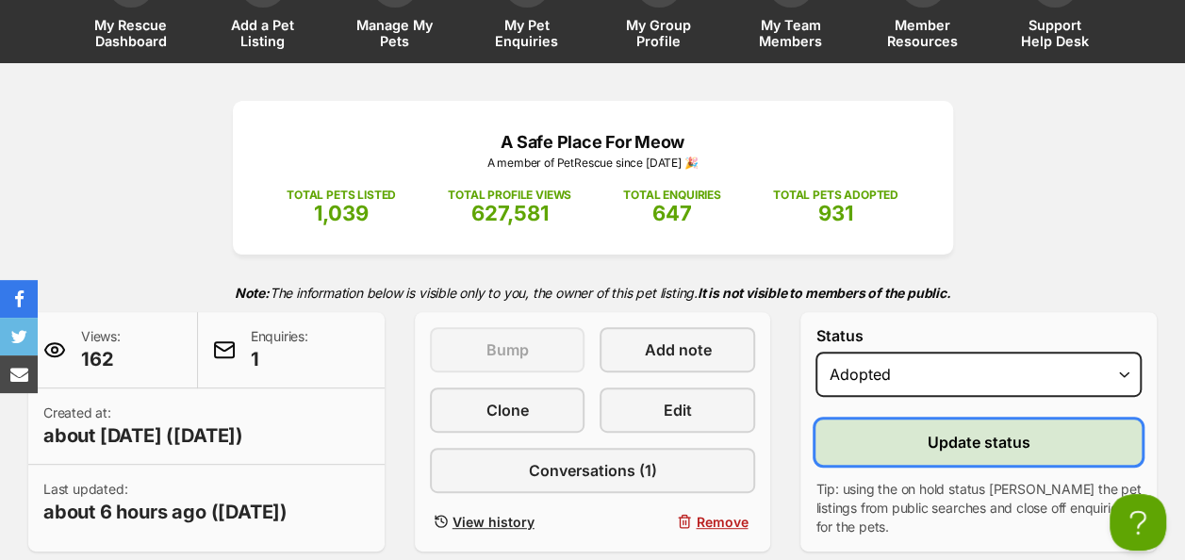
click at [886, 420] on button "Update status" at bounding box center [978, 442] width 326 height 45
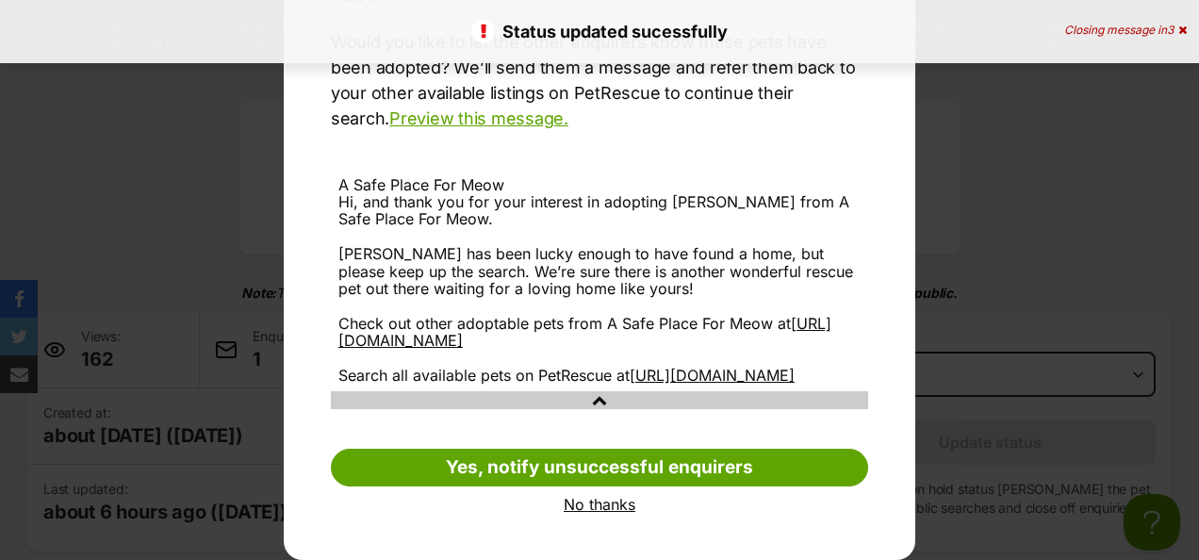
click at [576, 507] on link "No thanks" at bounding box center [599, 504] width 537 height 17
